Goal: Transaction & Acquisition: Book appointment/travel/reservation

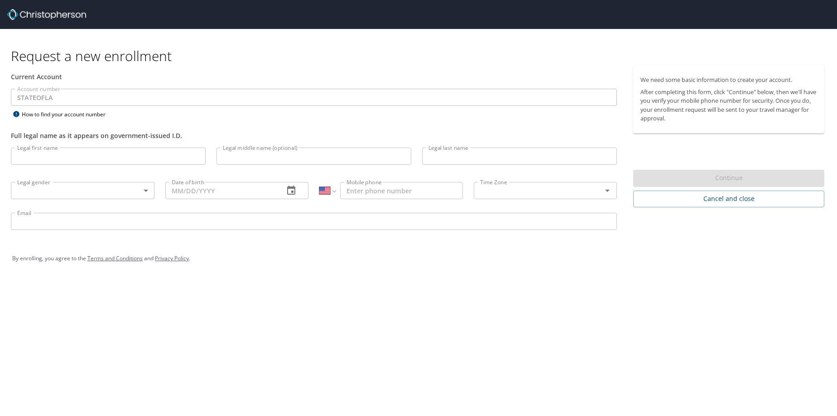
select select "US"
click at [169, 161] on input "Legal first name" at bounding box center [108, 156] width 195 height 17
type input "[PERSON_NAME]"
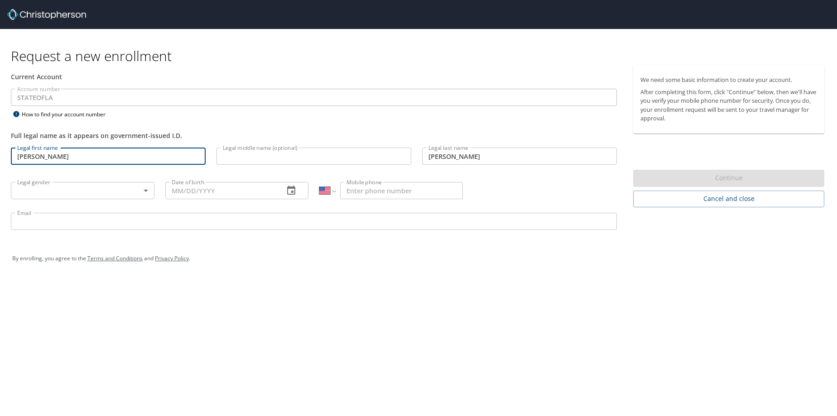
type input "[PHONE_NUMBER]"
type input "[EMAIL_ADDRESS][DOMAIN_NAME]"
click at [143, 191] on body "Request a new enrollment Current Account Account number STATEOFLA Account numbe…" at bounding box center [418, 208] width 837 height 416
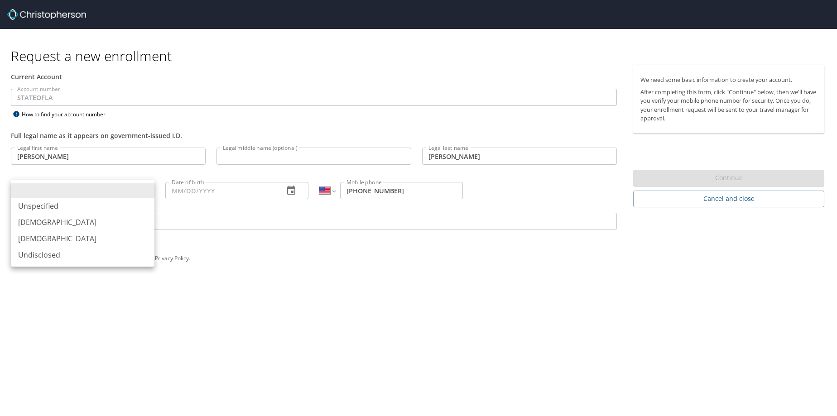
click at [111, 241] on li "[DEMOGRAPHIC_DATA]" at bounding box center [83, 239] width 144 height 16
type input "Female"
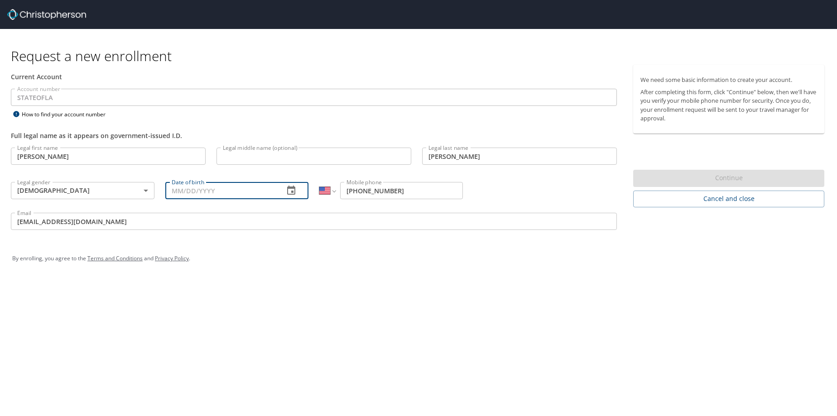
click at [271, 192] on input "Date of birth" at bounding box center [221, 190] width 112 height 17
type input "01/__/____"
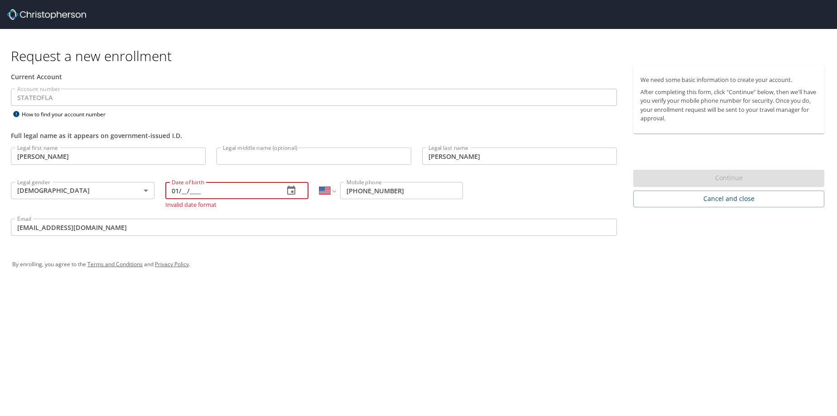
click at [182, 195] on input "01/__/____" at bounding box center [221, 190] width 112 height 17
click at [291, 191] on icon "button" at bounding box center [291, 190] width 8 height 9
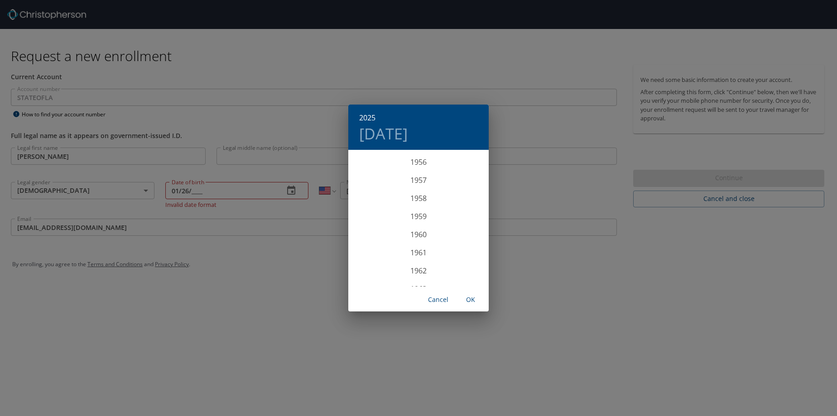
scroll to position [1051, 0]
click at [422, 250] on div "1962" at bounding box center [418, 250] width 140 height 18
click at [473, 304] on span "OK" at bounding box center [471, 299] width 22 height 11
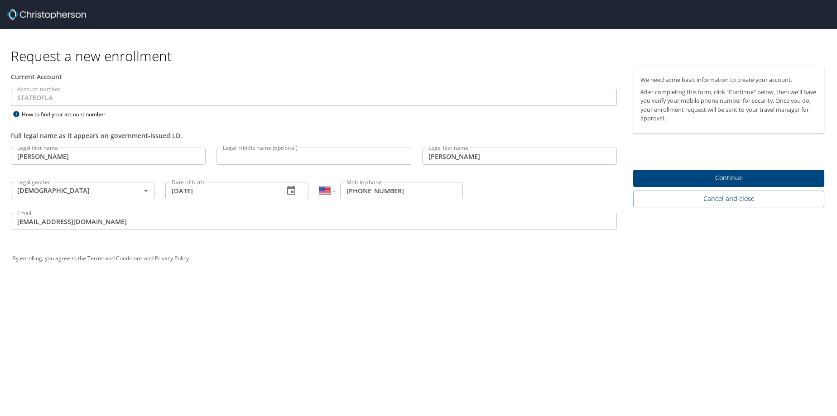
click at [179, 190] on input "10/02/1962" at bounding box center [221, 190] width 112 height 17
type input "02/19/62__"
click at [290, 191] on icon "button" at bounding box center [291, 190] width 11 height 11
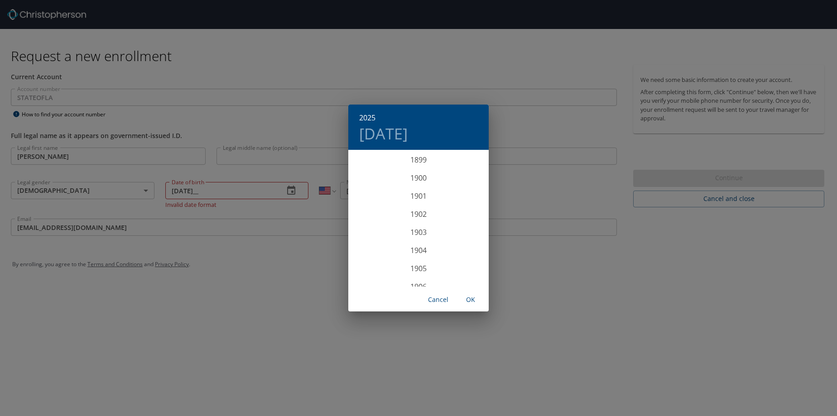
scroll to position [2229, 0]
click at [233, 267] on div "2025 Thu, Oct 2 1899 1900 1901 1902 1903 1904 1905 1906 1907 1908 1909 1910 191…" at bounding box center [418, 208] width 837 height 416
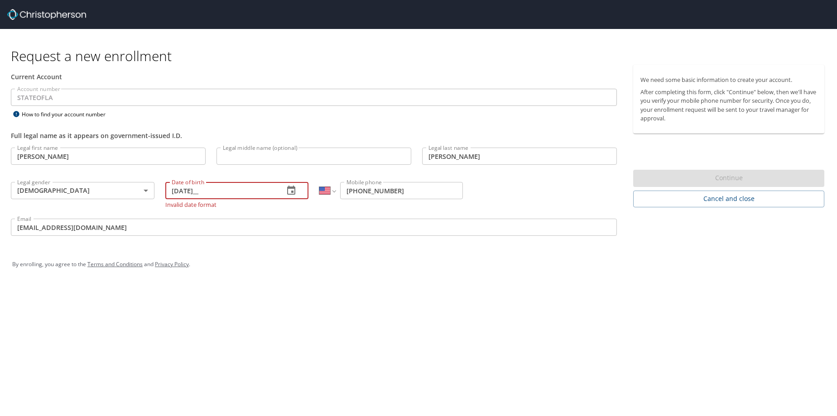
drag, startPoint x: 189, startPoint y: 188, endPoint x: 161, endPoint y: 189, distance: 28.1
click at [161, 189] on div "Date of birth 02/19/62__ Date of birth Invalid date format" at bounding box center [237, 193] width 154 height 40
click at [226, 194] on input "02/19/62__" at bounding box center [221, 190] width 112 height 17
drag, startPoint x: 226, startPoint y: 194, endPoint x: 104, endPoint y: 196, distance: 121.9
click at [104, 196] on div "Legal first name Donna Legal first name Legal middle name (optional) Legal midd…" at bounding box center [313, 193] width 617 height 102
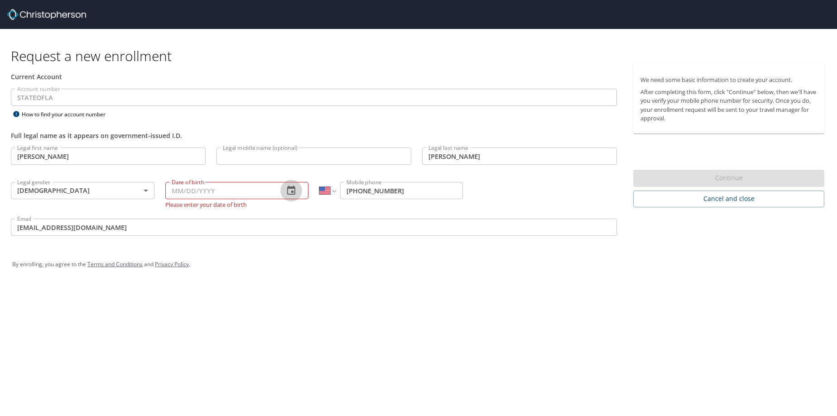
click at [292, 189] on icon "button" at bounding box center [291, 190] width 8 height 9
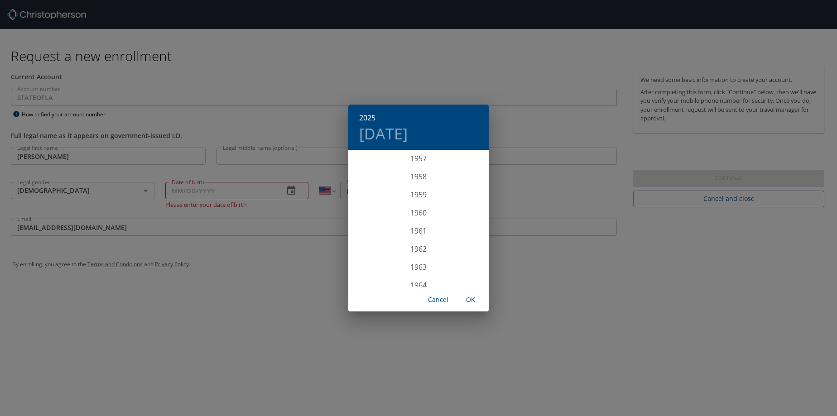
scroll to position [1096, 0]
click at [420, 205] on div "1962" at bounding box center [418, 205] width 140 height 18
click at [368, 172] on div "Jan" at bounding box center [371, 168] width 47 height 34
click at [454, 248] on p "26" at bounding box center [455, 247] width 6 height 6
click at [469, 303] on span "OK" at bounding box center [471, 299] width 22 height 11
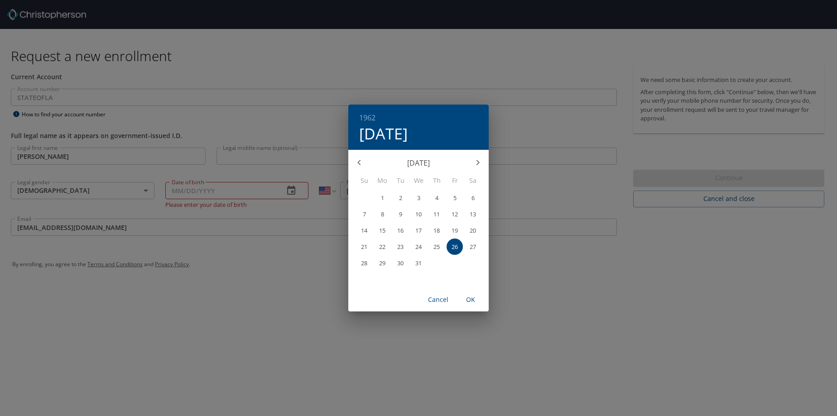
type input "01/26/1962"
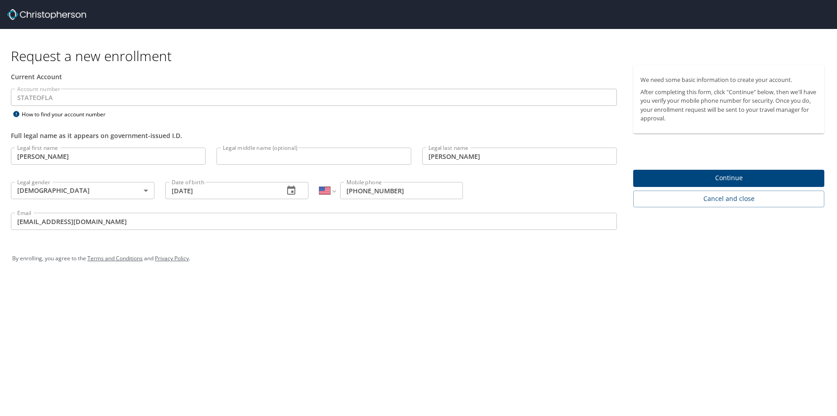
click at [715, 177] on span "Continue" at bounding box center [729, 178] width 177 height 11
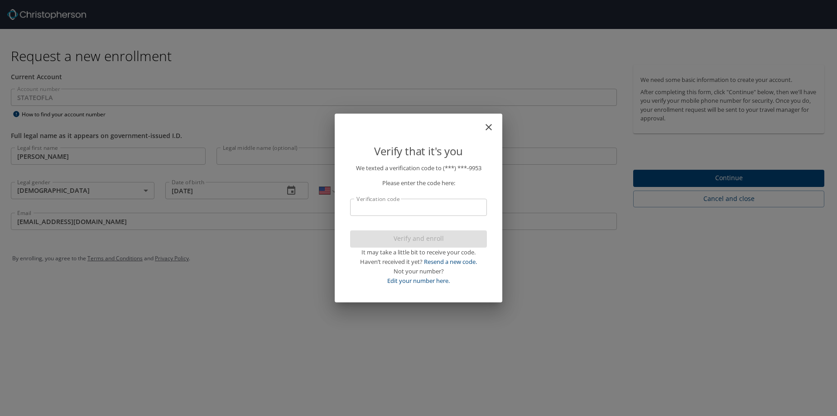
click at [391, 207] on input "Verification code" at bounding box center [418, 207] width 137 height 17
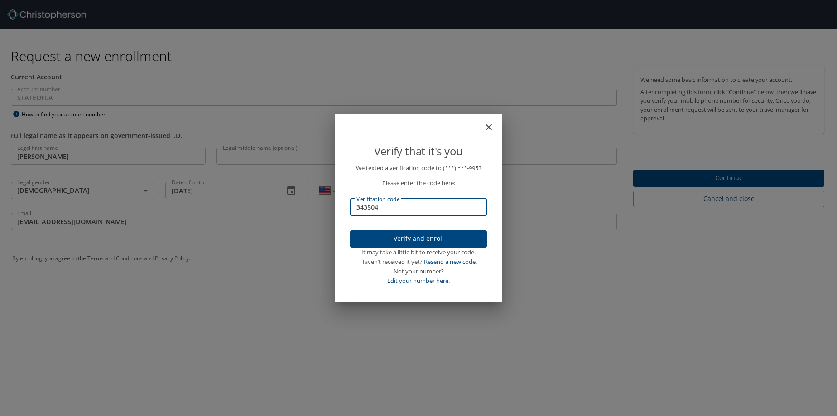
type input "343504"
click at [407, 245] on button "Verify and enroll" at bounding box center [418, 240] width 137 height 18
click at [726, 179] on div "Verify that it's you We texted a verification code to (***) ***- 9953 Please en…" at bounding box center [418, 208] width 837 height 416
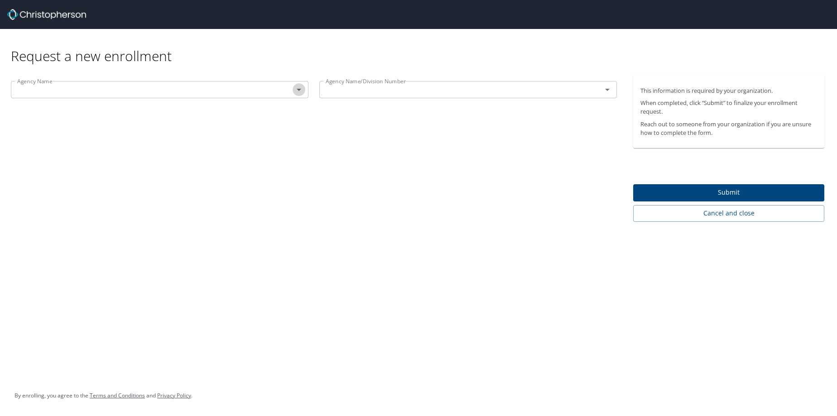
click at [297, 90] on icon "Open" at bounding box center [299, 89] width 11 height 11
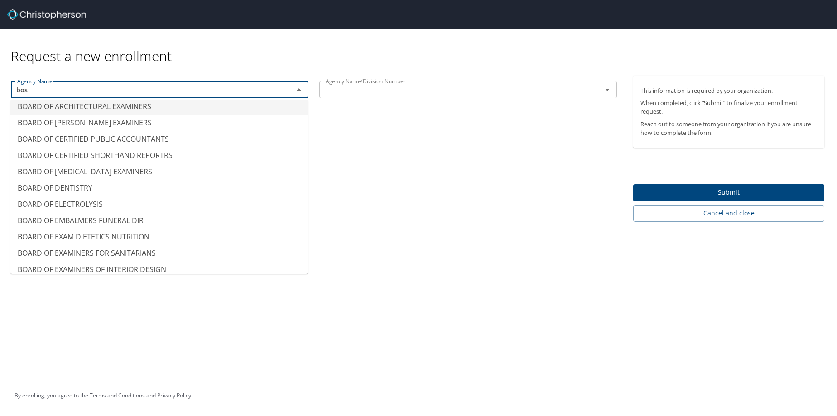
scroll to position [0, 0]
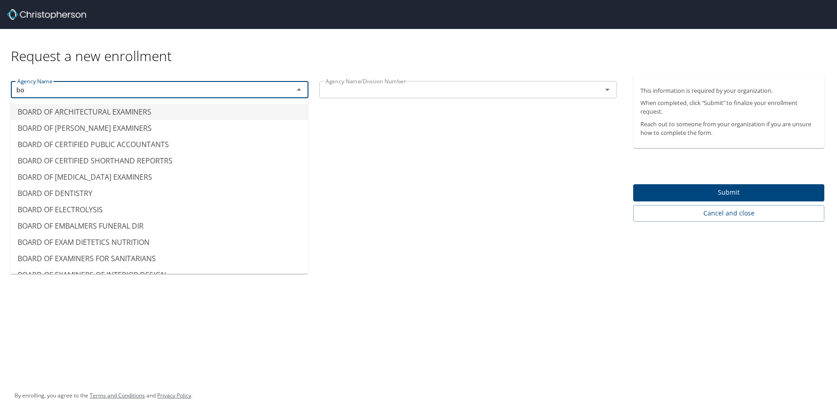
type input "b"
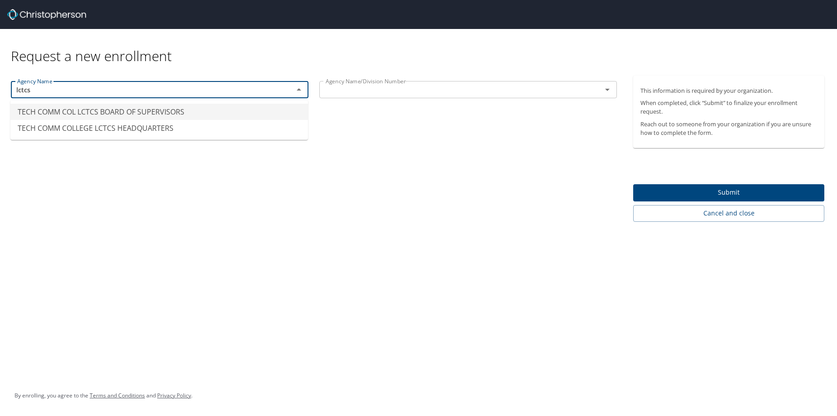
click at [463, 93] on input "text" at bounding box center [455, 90] width 266 height 12
type input "TECH COMM COL LCTCS BOARD OF SUPERVISORS"
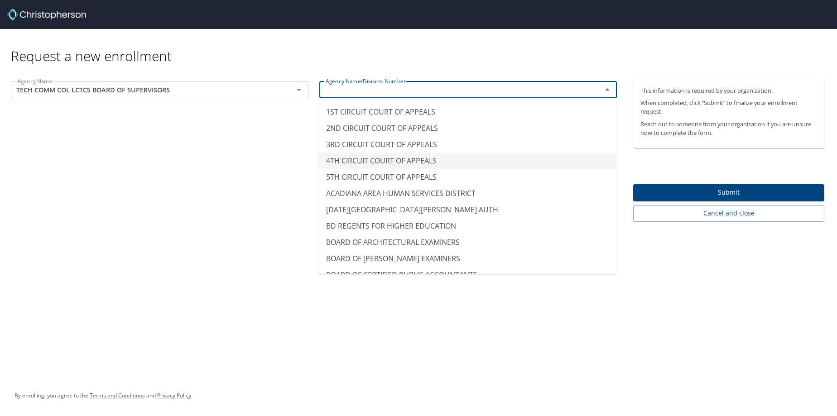
type input "4TH CIRCUIT COURT OF APPEALS"
click at [261, 180] on div "Agency Name TECH COMM COL LCTCS BOARD OF SUPERVISORS Agency Name Agency Name/Di…" at bounding box center [314, 149] width 628 height 146
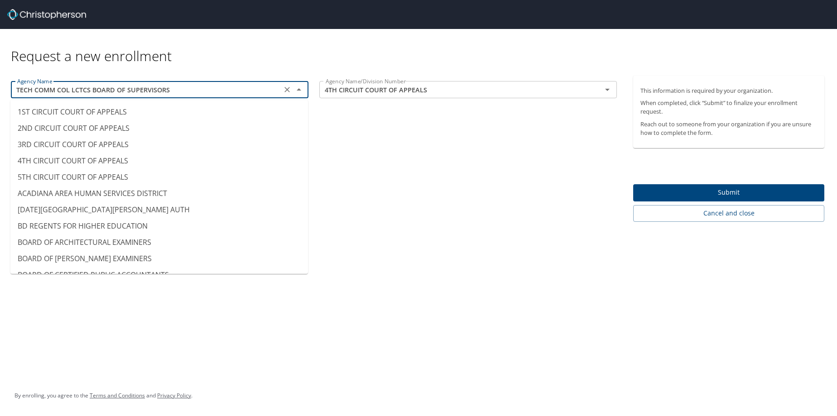
click at [194, 87] on input "TECH COMM COL LCTCS BOARD OF SUPERVISORS" at bounding box center [147, 90] width 266 height 12
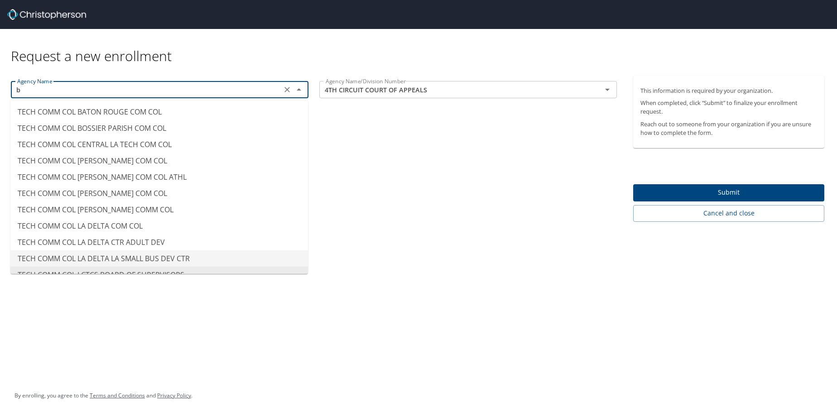
scroll to position [2387, 0]
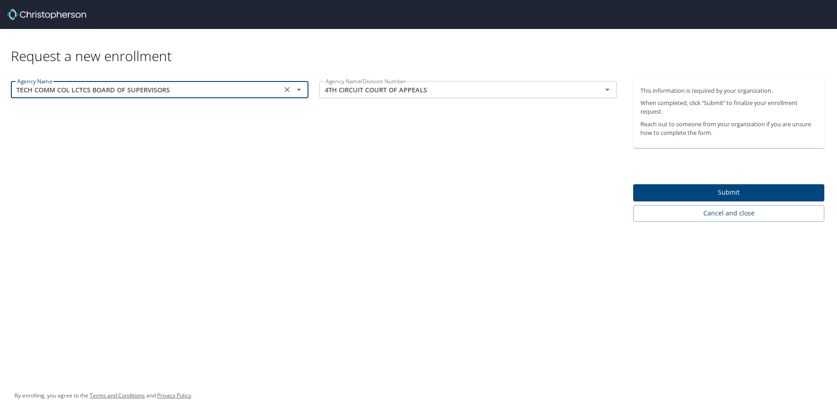
click at [190, 89] on input "TECH COMM COL LCTCS BOARD OF SUPERVISORS" at bounding box center [147, 90] width 266 height 12
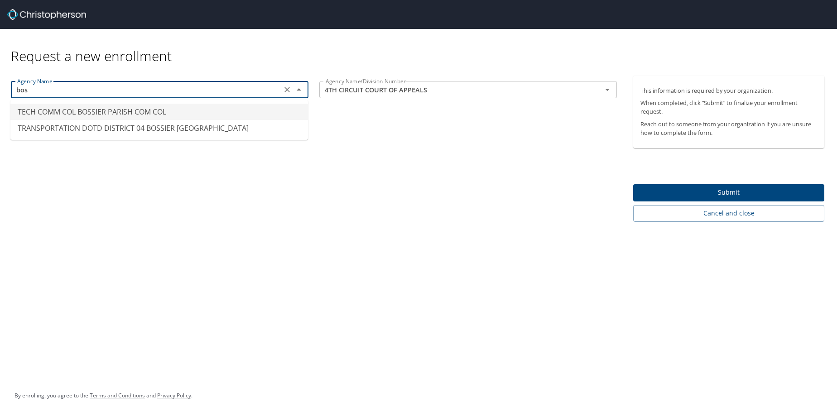
scroll to position [0, 0]
click at [77, 108] on li "TECH COMM COL BOSSIER PARISH COM COL" at bounding box center [159, 112] width 298 height 16
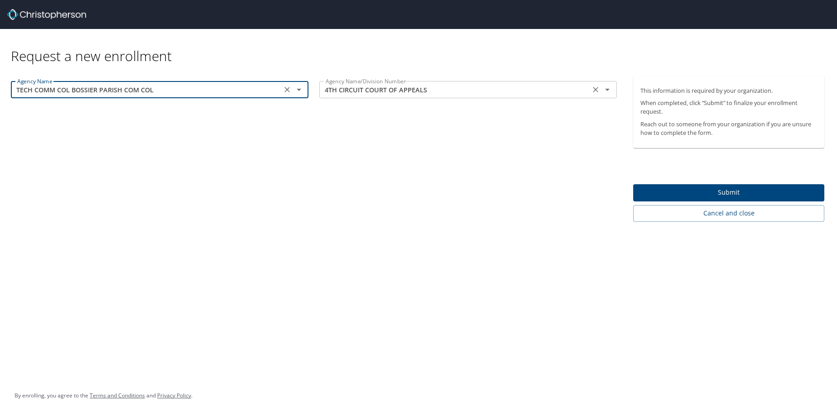
type input "TECH COMM COL BOSSIER PARISH COM COL"
click at [502, 90] on input "4TH CIRCUIT COURT OF APPEALS" at bounding box center [455, 90] width 266 height 12
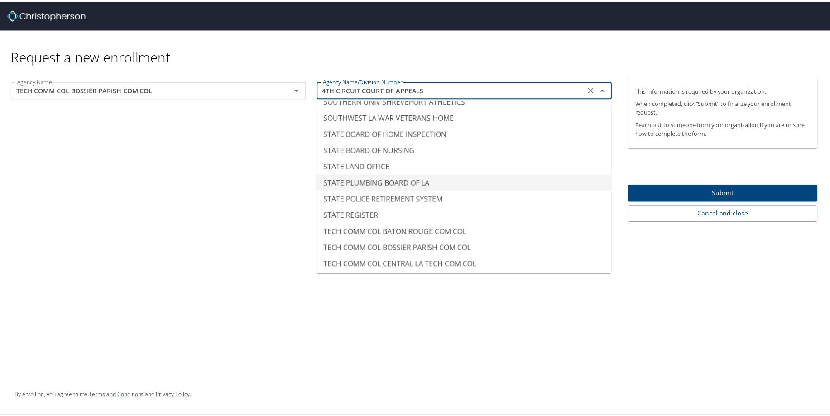
scroll to position [7159, 0]
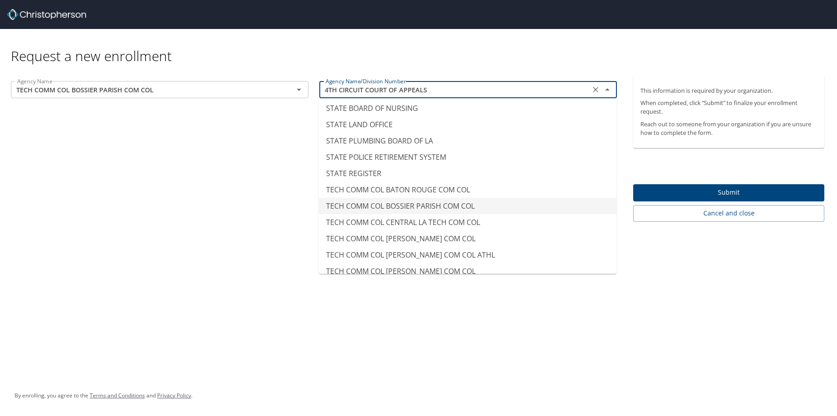
click at [498, 198] on li "TECH COMM COL BOSSIER PARISH COM COL" at bounding box center [468, 206] width 298 height 16
type input "TECH COMM COL BOSSIER PARISH COM COL"
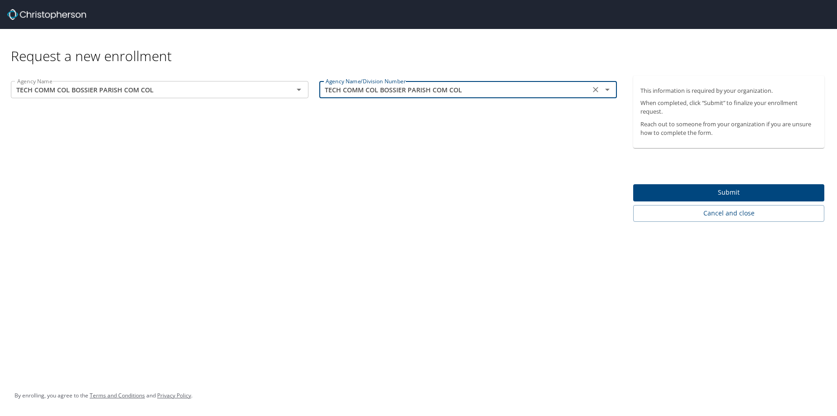
click at [727, 194] on span "Submit" at bounding box center [729, 192] width 177 height 11
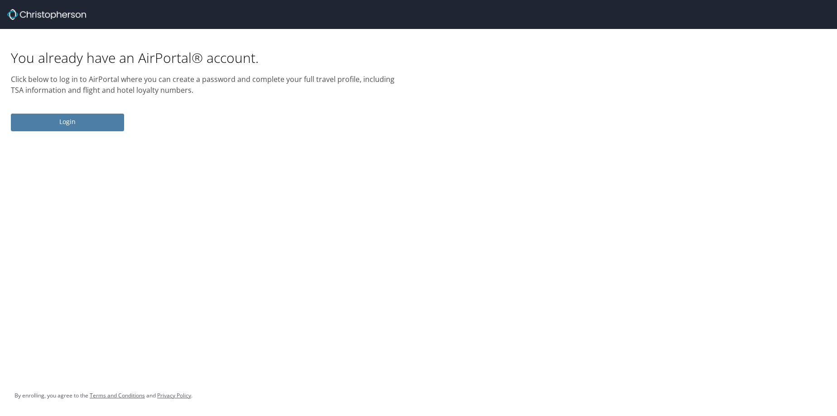
click at [60, 124] on span "Login" at bounding box center [67, 121] width 99 height 11
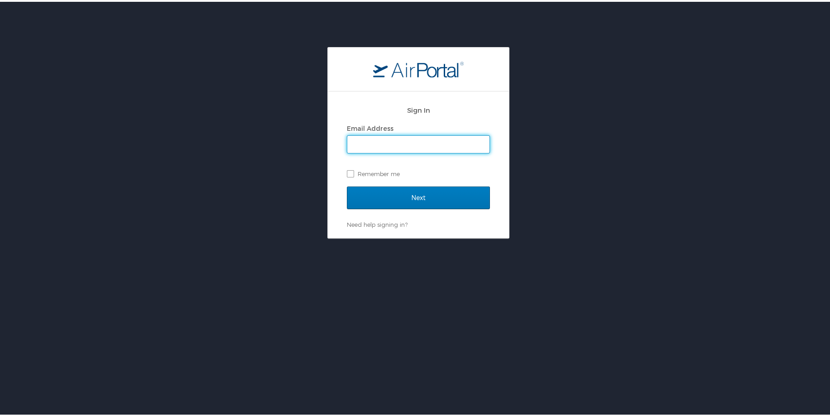
click at [369, 143] on input "Email Address" at bounding box center [419, 142] width 142 height 17
type input "ddensmore@bpcc.edu"
click at [347, 174] on label "Remember me" at bounding box center [418, 172] width 143 height 14
click at [347, 174] on input "Remember me" at bounding box center [350, 172] width 6 height 6
checkbox input "true"
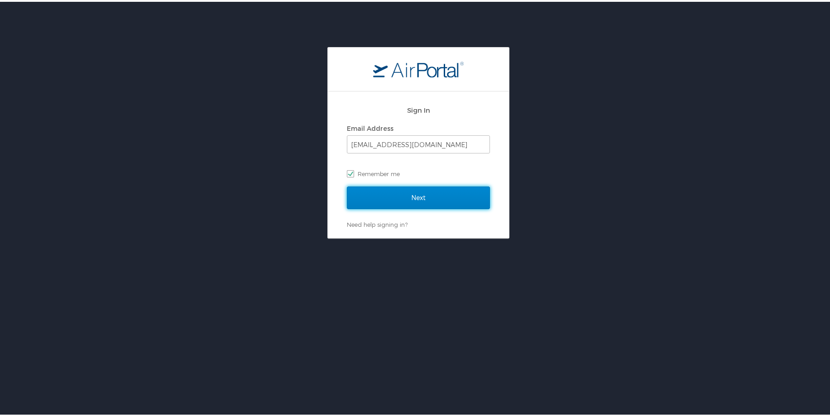
click at [415, 199] on input "Next" at bounding box center [418, 196] width 143 height 23
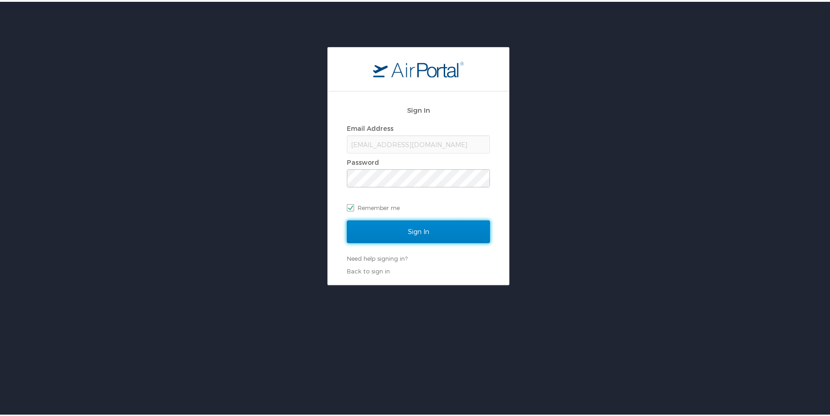
click at [415, 230] on input "Sign In" at bounding box center [418, 230] width 143 height 23
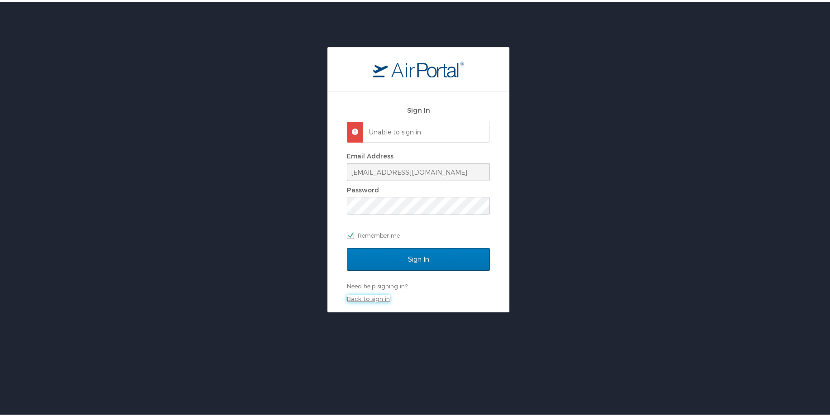
click at [383, 297] on link "Back to sign in" at bounding box center [368, 297] width 43 height 7
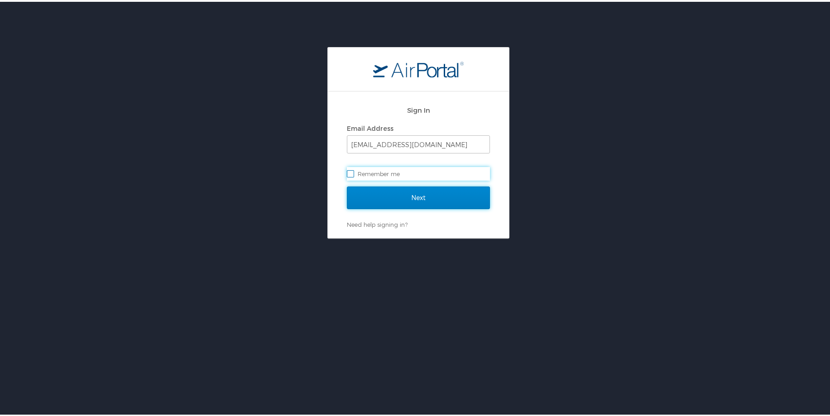
click at [410, 197] on input "Next" at bounding box center [418, 196] width 143 height 23
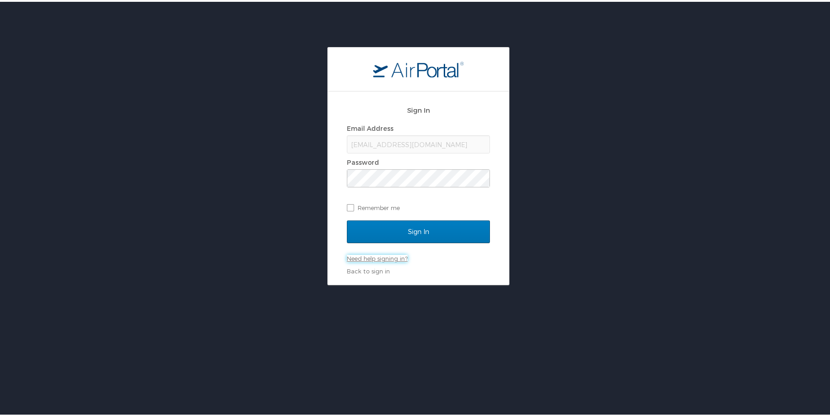
click at [387, 260] on link "Need help signing in?" at bounding box center [377, 256] width 61 height 7
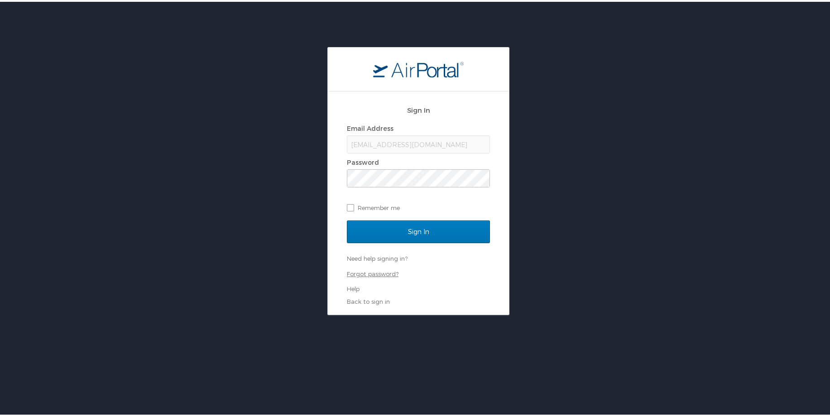
click at [384, 272] on link "Forgot password?" at bounding box center [373, 272] width 52 height 7
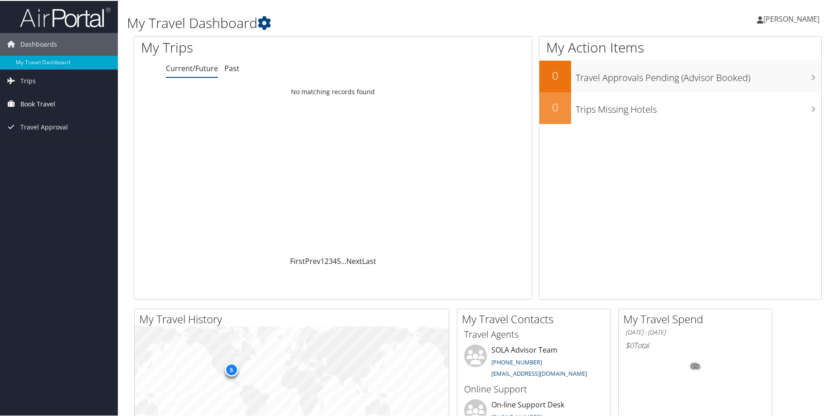
click at [42, 103] on span "Book Travel" at bounding box center [37, 103] width 35 height 23
click at [57, 135] on link "Book/Manage Online Trips" at bounding box center [59, 135] width 118 height 14
